Goal: Information Seeking & Learning: Understand process/instructions

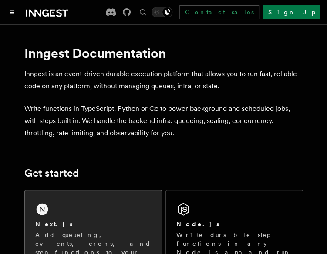
click at [54, 220] on div "Next.js" at bounding box center [93, 224] width 116 height 9
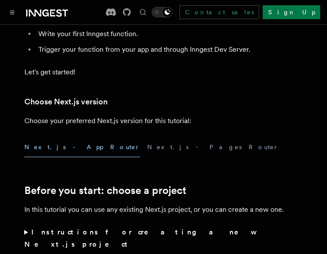
scroll to position [169, 0]
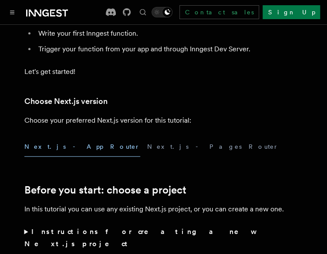
click at [54, 154] on button "Next.js - App Router" at bounding box center [82, 147] width 116 height 20
click at [48, 144] on button "Next.js - App Router" at bounding box center [82, 147] width 116 height 20
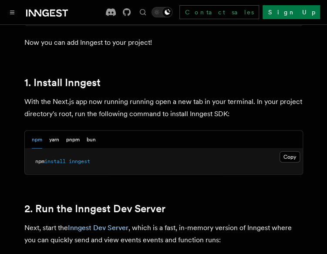
scroll to position [486, 0]
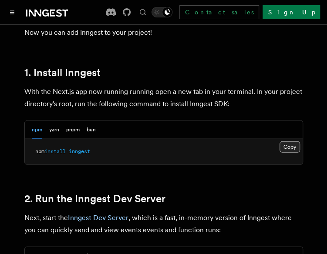
click at [290, 141] on button "Copy Copied" at bounding box center [289, 146] width 20 height 11
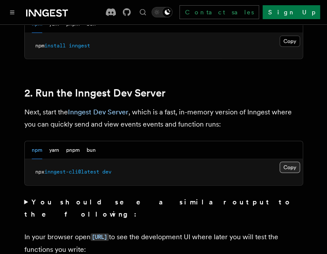
click at [291, 162] on button "Copy Copied" at bounding box center [289, 167] width 20 height 11
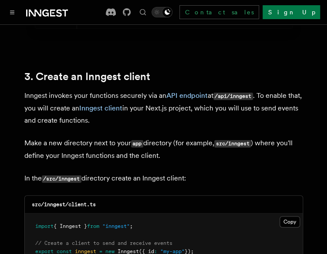
scroll to position [1094, 0]
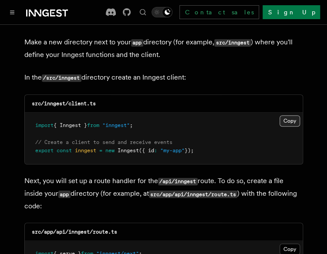
click at [294, 115] on button "Copy Copied" at bounding box center [289, 120] width 20 height 11
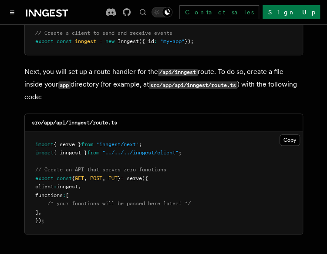
scroll to position [1203, 0]
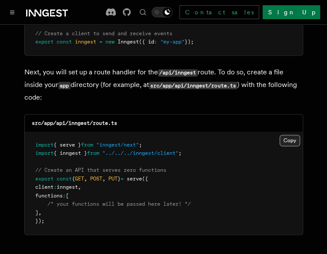
click at [290, 135] on button "Copy Copied" at bounding box center [289, 140] width 20 height 11
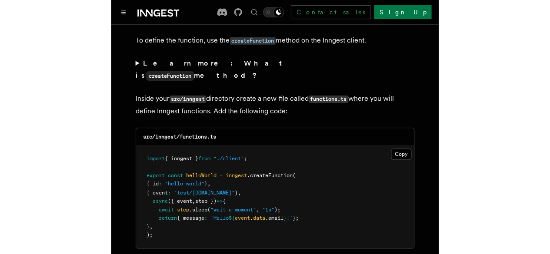
scroll to position [1544, 0]
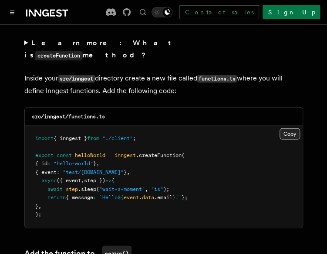
click at [286, 128] on button "Copy Copied" at bounding box center [289, 133] width 20 height 11
